Goal: Entertainment & Leisure: Browse casually

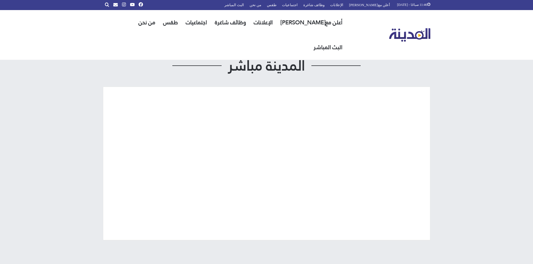
click at [226, 63] on span "المدينة مباشر" at bounding box center [266, 66] width 90 height 14
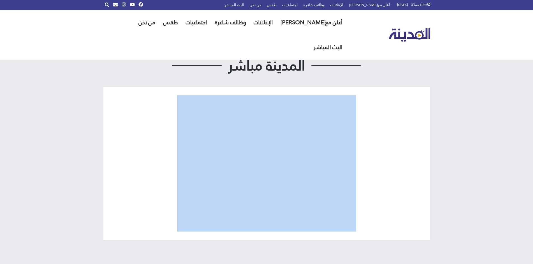
drag, startPoint x: 226, startPoint y: 63, endPoint x: 226, endPoint y: 70, distance: 7.0
click at [226, 70] on span "المدينة مباشر" at bounding box center [266, 66] width 90 height 14
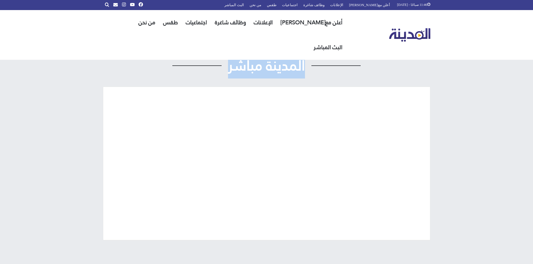
drag, startPoint x: 309, startPoint y: 65, endPoint x: 229, endPoint y: 62, distance: 80.0
click at [229, 62] on span "المدينة مباشر" at bounding box center [266, 66] width 90 height 14
copy span "المدينة مباشر"
click at [221, 47] on div "المدينة مباشر" at bounding box center [266, 149] width 327 height 229
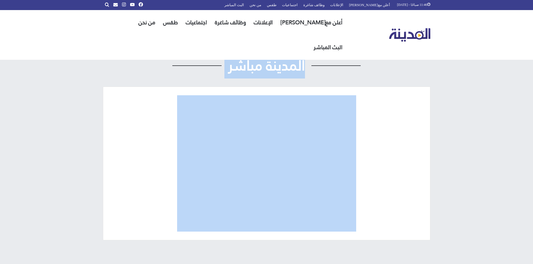
drag, startPoint x: 223, startPoint y: 57, endPoint x: 224, endPoint y: 77, distance: 20.2
click at [224, 77] on div "المدينة مباشر" at bounding box center [266, 149] width 327 height 229
click at [218, 71] on h2 "المدينة مباشر" at bounding box center [266, 66] width 327 height 14
drag, startPoint x: 228, startPoint y: 56, endPoint x: 222, endPoint y: 78, distance: 23.1
click at [222, 78] on div "المدينة مباشر" at bounding box center [266, 149] width 327 height 229
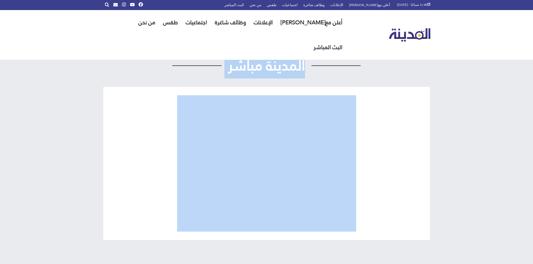
click at [215, 76] on div "المدينة مباشر" at bounding box center [266, 149] width 327 height 229
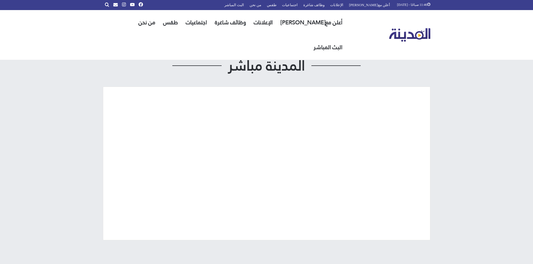
click at [216, 74] on div "المدينة مباشر" at bounding box center [266, 149] width 327 height 229
